Goal: Task Accomplishment & Management: Use online tool/utility

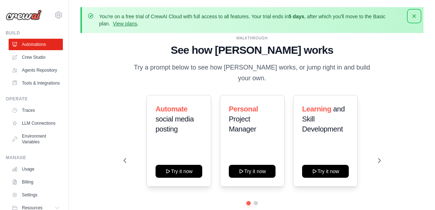
click at [414, 15] on icon "button" at bounding box center [414, 16] width 4 height 4
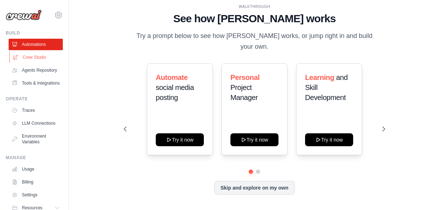
click at [39, 57] on link "Crew Studio" at bounding box center [36, 57] width 54 height 11
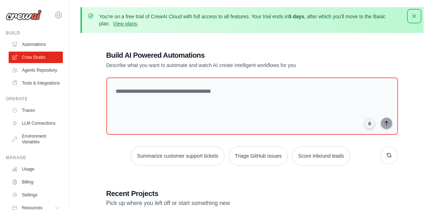
click at [414, 15] on icon "button" at bounding box center [414, 16] width 7 height 7
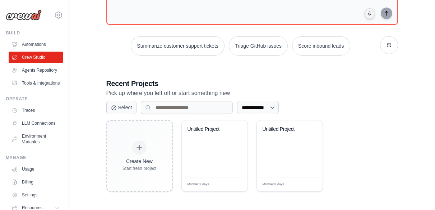
scroll to position [79, 0]
click at [221, 159] on div "Untitled Project" at bounding box center [215, 149] width 66 height 57
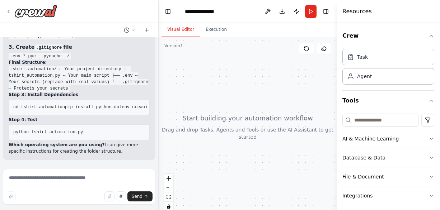
scroll to position [3755, 0]
click at [156, 40] on div at bounding box center [157, 105] width 3 height 210
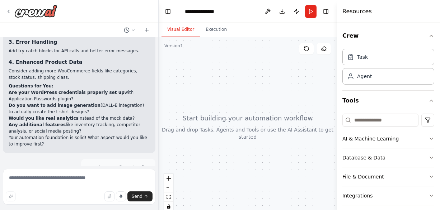
scroll to position [1799, 0]
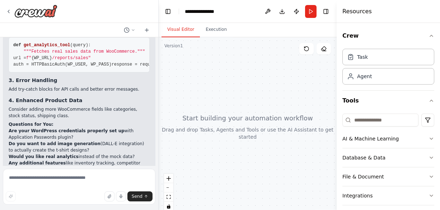
click at [156, 40] on div at bounding box center [157, 105] width 3 height 210
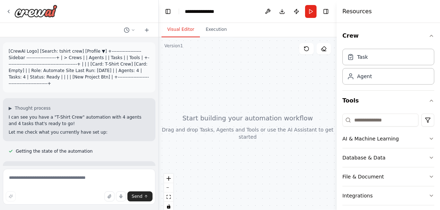
scroll to position [0, 0]
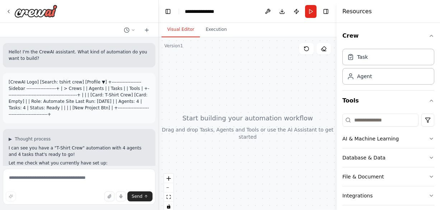
click at [156, 164] on div at bounding box center [157, 105] width 3 height 210
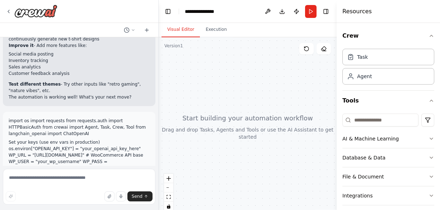
scroll to position [968, 0]
click at [156, 164] on div at bounding box center [157, 105] width 3 height 210
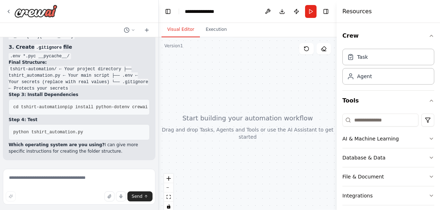
scroll to position [3647, 0]
drag, startPoint x: 9, startPoint y: 89, endPoint x: 130, endPoint y: 145, distance: 133.2
click at [130, 145] on div "Ah, I see! You copied the code but haven't created the actual files yet. Let me…" at bounding box center [79, 1] width 141 height 307
copy div "Ah, I see! You copied the code but haven't created the actual files yet. Let me…"
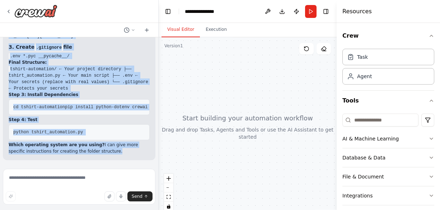
scroll to position [3904, 0]
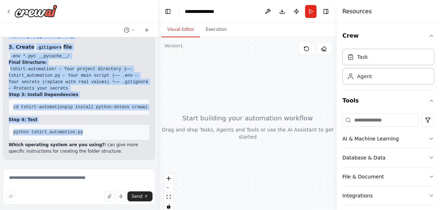
drag, startPoint x: 9, startPoint y: 75, endPoint x: 9, endPoint y: 145, distance: 69.7
click at [9, 145] on div "Ah, I see! You copied the code but haven't created the actual files yet. Let me…" at bounding box center [79, 1] width 141 height 307
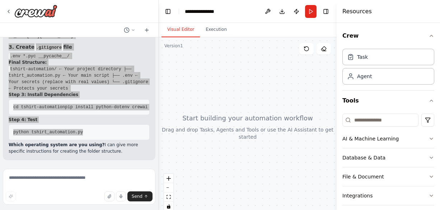
copy div "Step 2: Create Your Files In your new project folder, create these files: 1. Sa…"
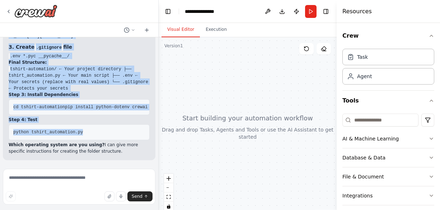
scroll to position [3791, 0]
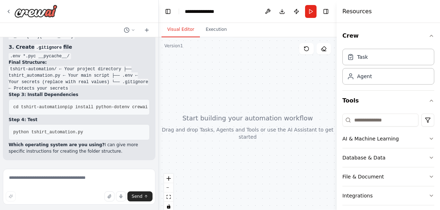
click at [99, 11] on div at bounding box center [79, 11] width 158 height 23
click at [134, 30] on icon at bounding box center [133, 29] width 2 height 1
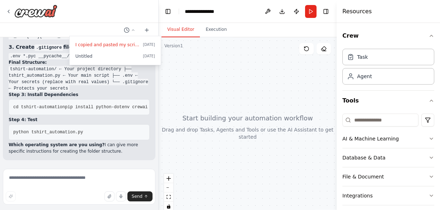
click at [132, 31] on div at bounding box center [79, 105] width 159 height 210
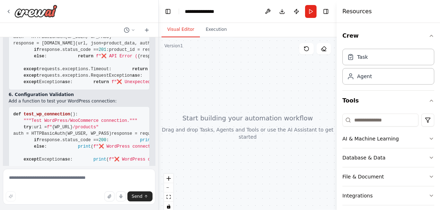
scroll to position [2193, 0]
